Goal: Task Accomplishment & Management: Manage account settings

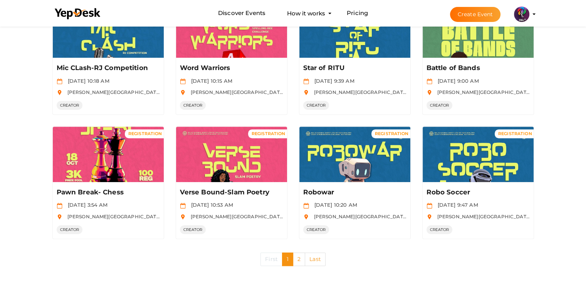
scroll to position [365, 0]
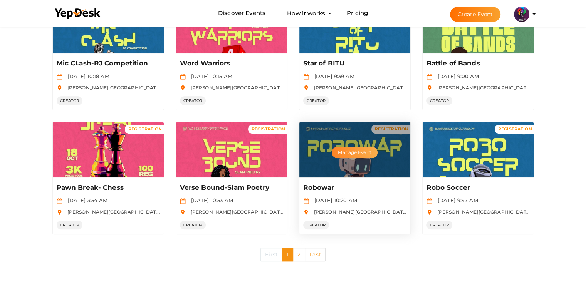
click at [363, 152] on button "Manage Event" at bounding box center [354, 153] width 45 height 12
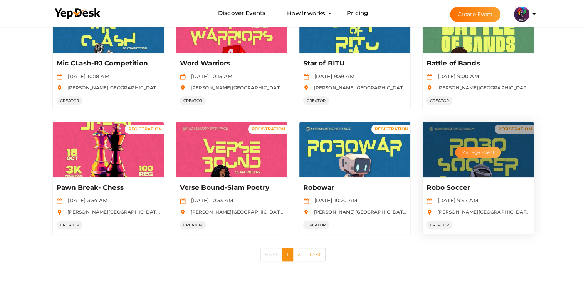
click at [485, 148] on button "Manage Event" at bounding box center [477, 153] width 45 height 12
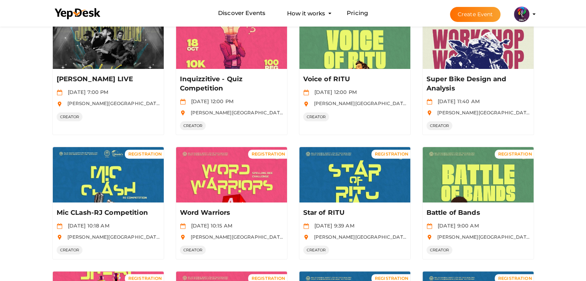
scroll to position [218, 0]
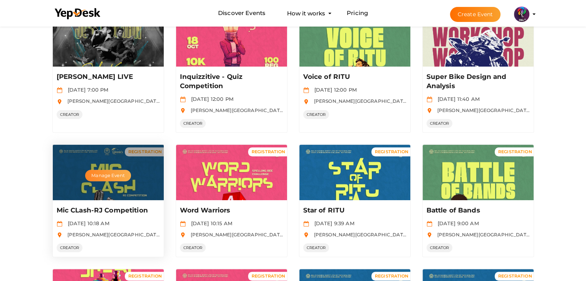
click at [118, 174] on button "Manage Event" at bounding box center [107, 176] width 45 height 12
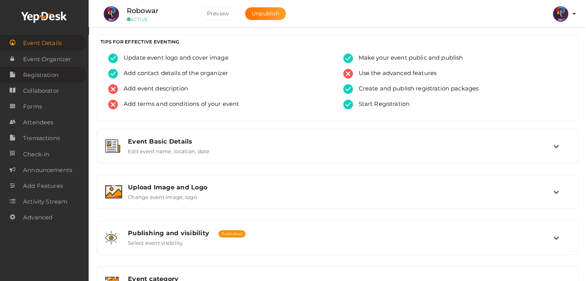
click at [52, 76] on span "Registration" at bounding box center [40, 74] width 35 height 15
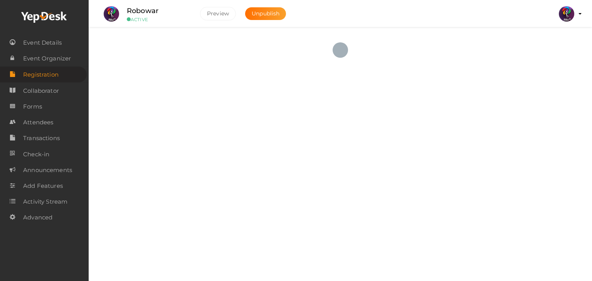
checkbox input "true"
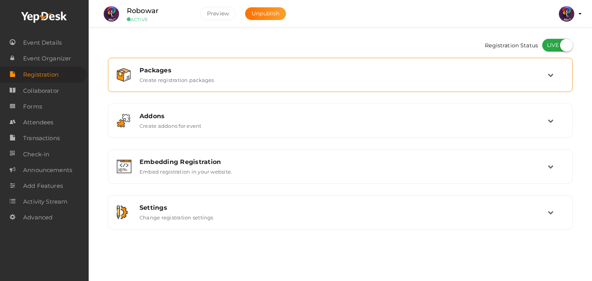
click at [353, 76] on div "Packages Create registration packages" at bounding box center [341, 75] width 414 height 17
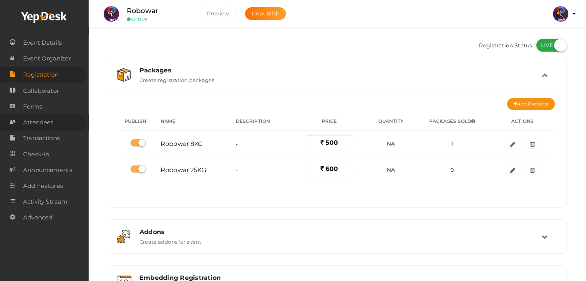
click at [51, 119] on span "Attendees" at bounding box center [38, 122] width 30 height 15
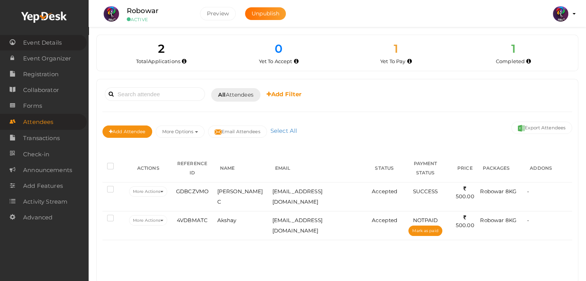
click at [45, 44] on span "Event Details" at bounding box center [42, 42] width 39 height 15
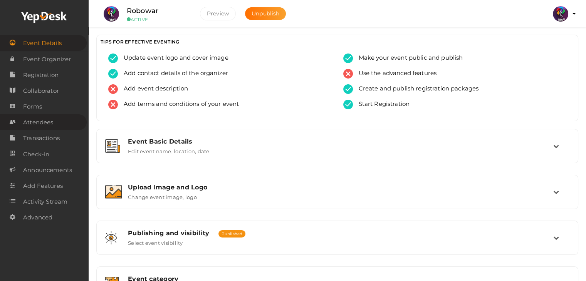
click at [53, 116] on span "Attendees" at bounding box center [38, 122] width 30 height 15
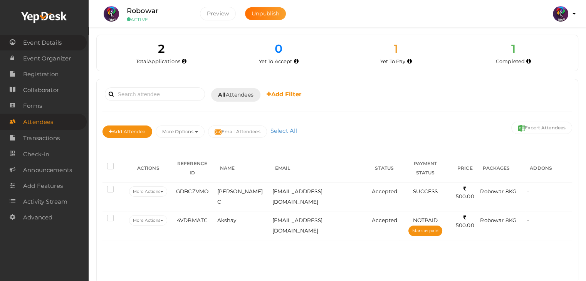
click at [60, 40] on span "Event Details" at bounding box center [42, 42] width 39 height 15
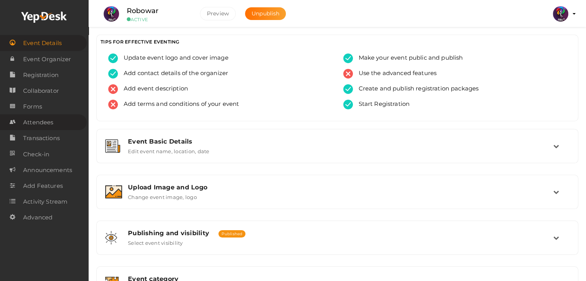
click at [60, 115] on link "Attendees" at bounding box center [43, 122] width 87 height 16
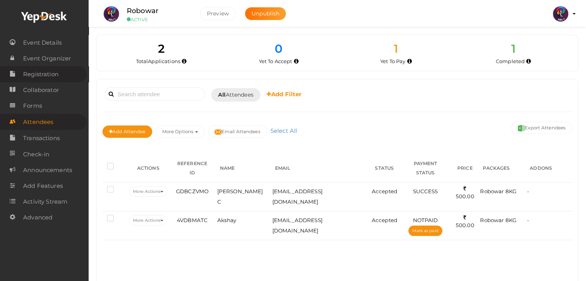
click at [27, 81] on span "Registration" at bounding box center [40, 74] width 35 height 15
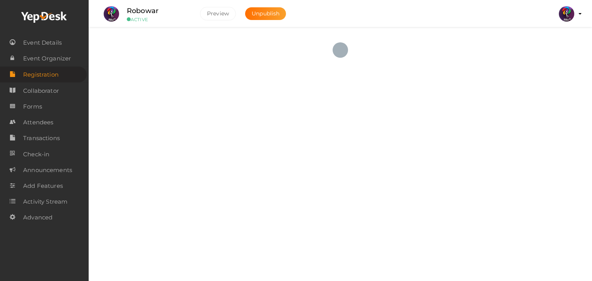
checkbox input "true"
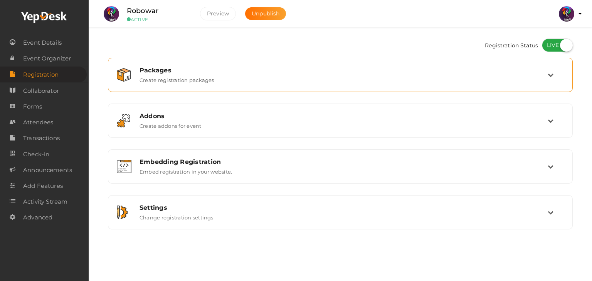
click at [296, 76] on div "Packages Create registration packages" at bounding box center [341, 75] width 414 height 17
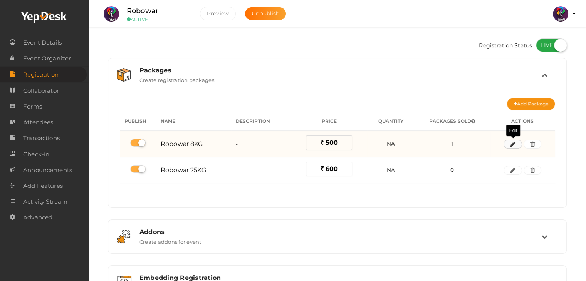
click at [515, 144] on icon "button" at bounding box center [512, 144] width 5 height 5
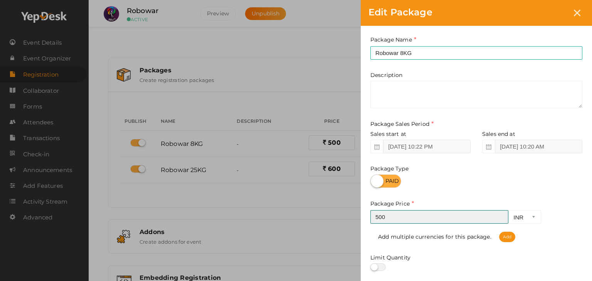
click at [398, 216] on input "500" at bounding box center [439, 216] width 138 height 13
type input "5"
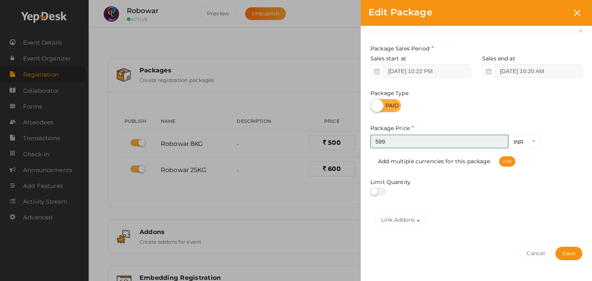
scroll to position [96, 0]
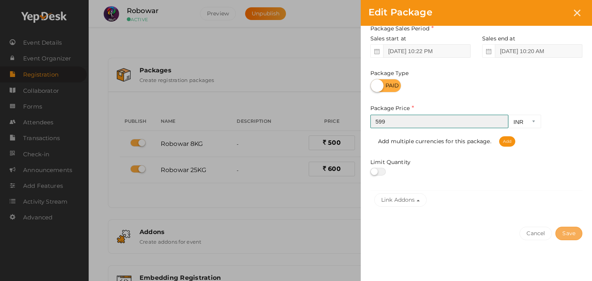
type input "599"
click at [576, 234] on button "Save" at bounding box center [568, 233] width 27 height 13
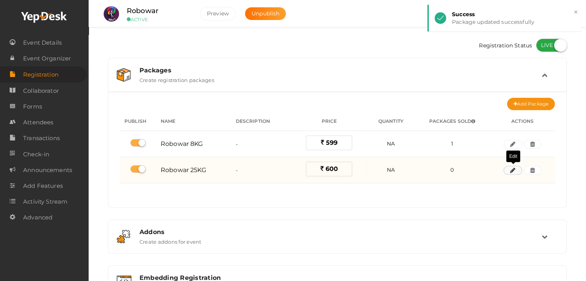
click at [509, 172] on button "button" at bounding box center [513, 170] width 18 height 9
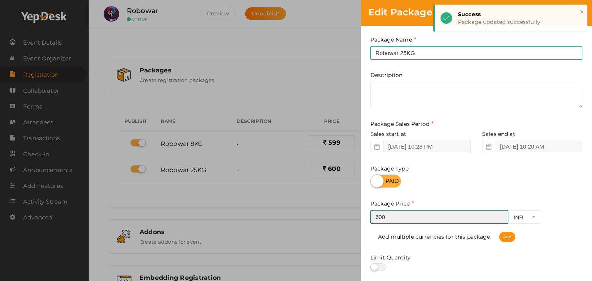
click at [434, 219] on input "600" at bounding box center [439, 216] width 138 height 13
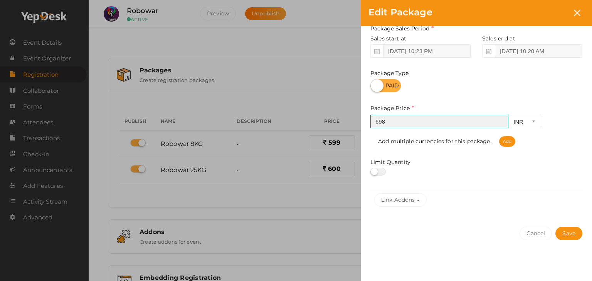
type input "698"
drag, startPoint x: 576, startPoint y: 241, endPoint x: 574, endPoint y: 235, distance: 6.2
click at [574, 235] on div "Cancel Save" at bounding box center [476, 249] width 231 height 60
click at [574, 235] on button "Save" at bounding box center [568, 233] width 27 height 13
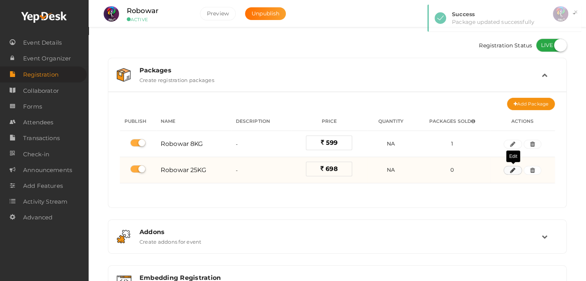
click at [516, 171] on icon "button" at bounding box center [512, 170] width 5 height 5
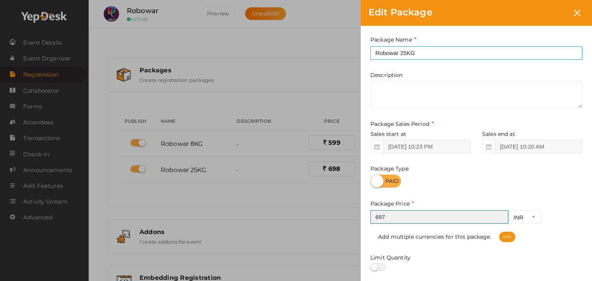
click at [498, 218] on input "697" at bounding box center [439, 216] width 138 height 13
click at [500, 216] on input "698" at bounding box center [439, 216] width 138 height 13
type input "699"
click at [500, 216] on input "699" at bounding box center [439, 216] width 138 height 13
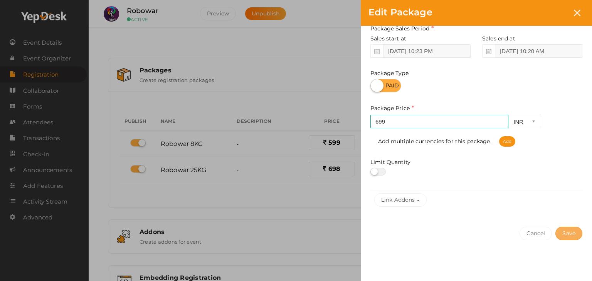
click at [565, 229] on button "Save" at bounding box center [568, 233] width 27 height 13
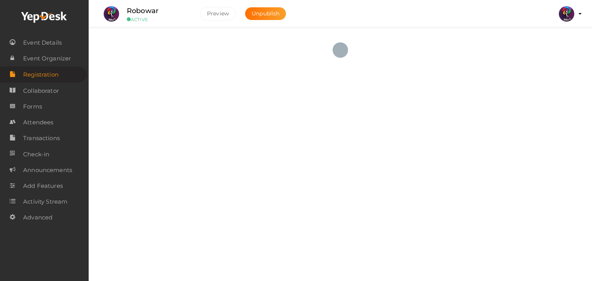
checkbox input "true"
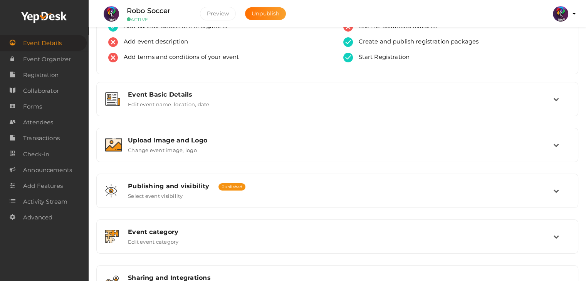
scroll to position [50, 0]
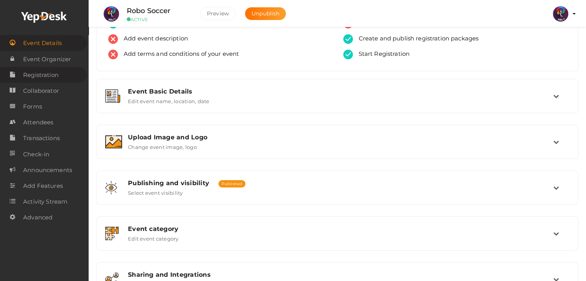
click at [52, 75] on span "Registration" at bounding box center [40, 74] width 35 height 15
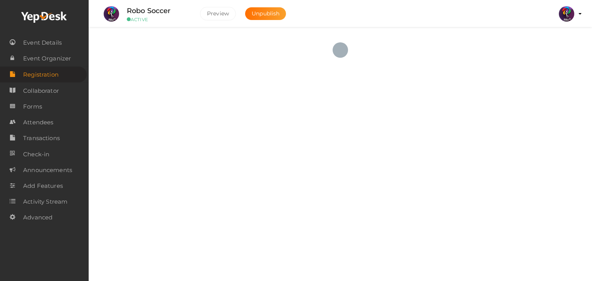
checkbox input "true"
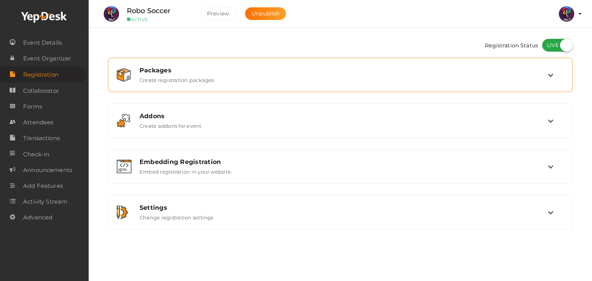
click at [224, 67] on div "Packages" at bounding box center [343, 70] width 408 height 7
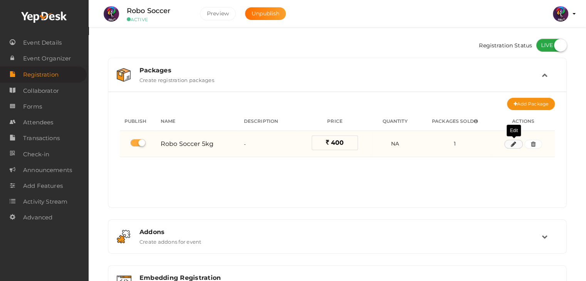
click at [516, 145] on icon "button" at bounding box center [513, 144] width 5 height 5
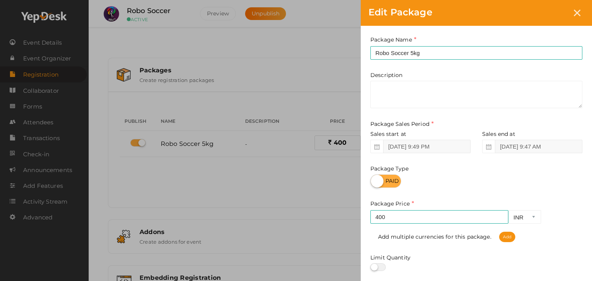
click at [389, 165] on div "Package Type" at bounding box center [476, 159] width 212 height 58
click at [378, 218] on input "400" at bounding box center [439, 216] width 138 height 13
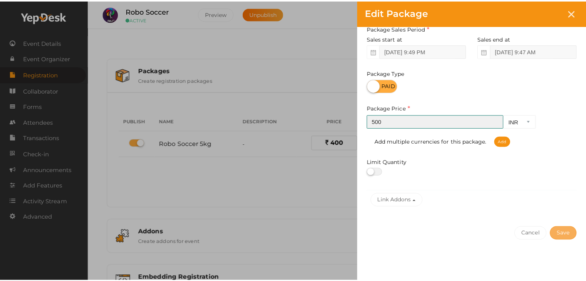
scroll to position [96, 0]
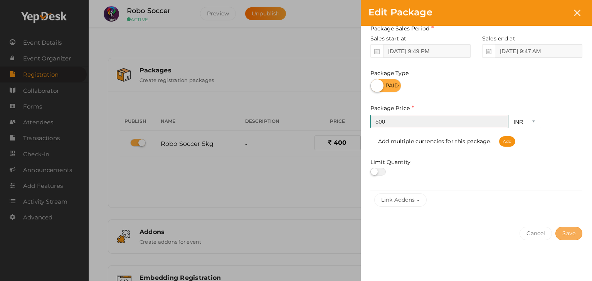
type input "500"
click at [571, 228] on button "Save" at bounding box center [568, 233] width 27 height 13
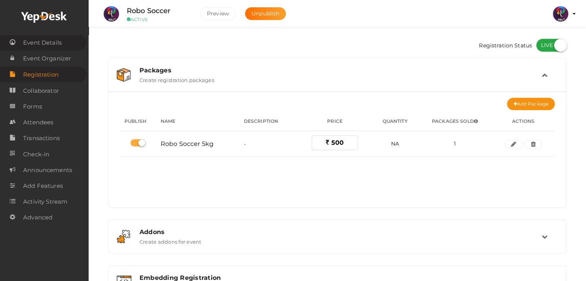
click at [44, 40] on span "Event Details" at bounding box center [42, 42] width 39 height 15
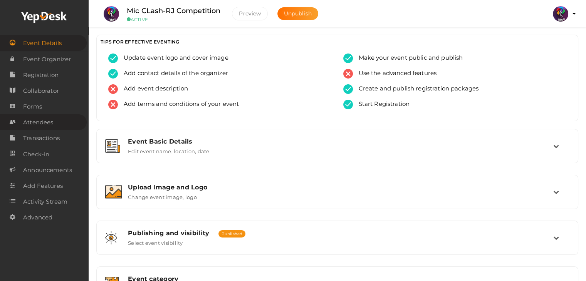
click at [54, 126] on link "Attendees" at bounding box center [43, 122] width 87 height 16
